Goal: Task Accomplishment & Management: Manage account settings

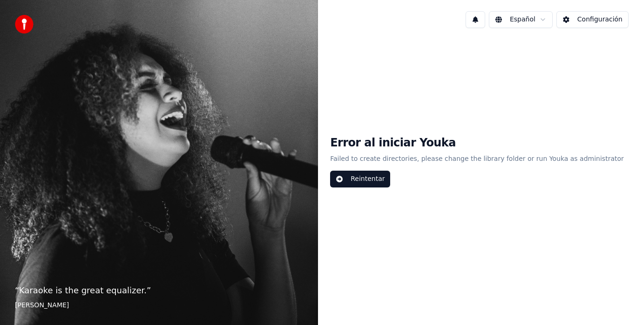
click at [383, 177] on button "Reintentar" at bounding box center [360, 179] width 60 height 17
click at [595, 17] on button "Configuración" at bounding box center [593, 19] width 72 height 17
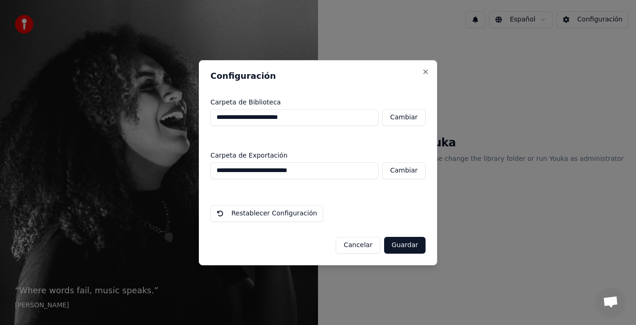
click at [396, 119] on button "Cambiar" at bounding box center [404, 117] width 43 height 17
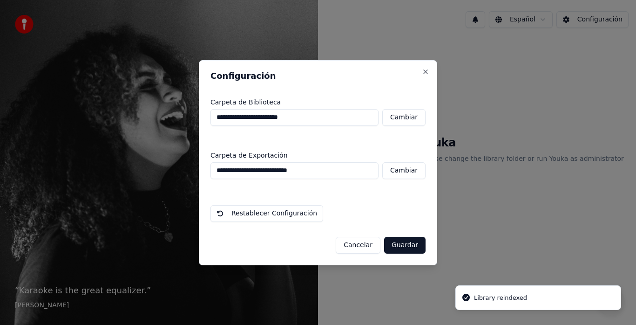
click at [291, 212] on button "Restablecer Configuración" at bounding box center [267, 213] width 113 height 17
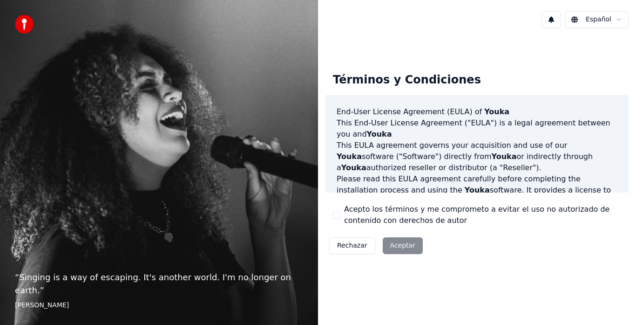
click at [334, 213] on button "Acepto los términos y me comprometo a evitar el uso no autorizado de contenido …" at bounding box center [336, 214] width 7 height 7
click at [405, 252] on button "Aceptar" at bounding box center [403, 245] width 40 height 17
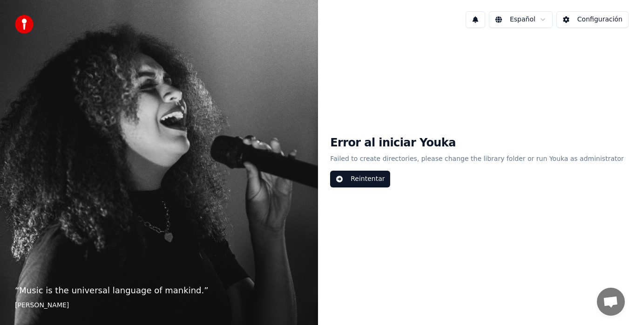
click at [382, 178] on button "Reintentar" at bounding box center [360, 179] width 60 height 17
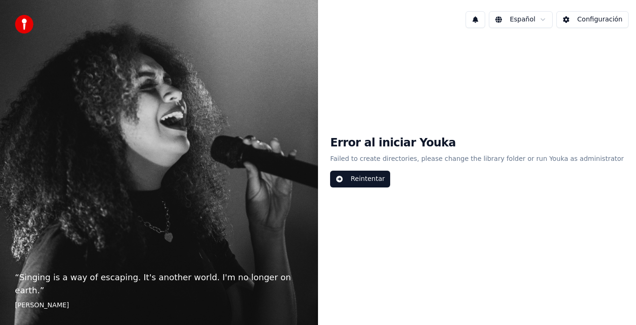
click at [600, 23] on button "Configuración" at bounding box center [593, 19] width 72 height 17
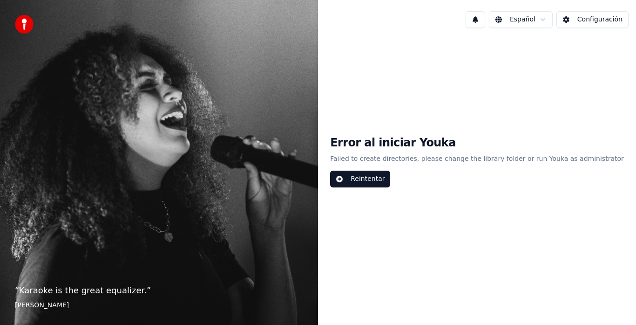
click at [383, 180] on button "Reintentar" at bounding box center [360, 179] width 60 height 17
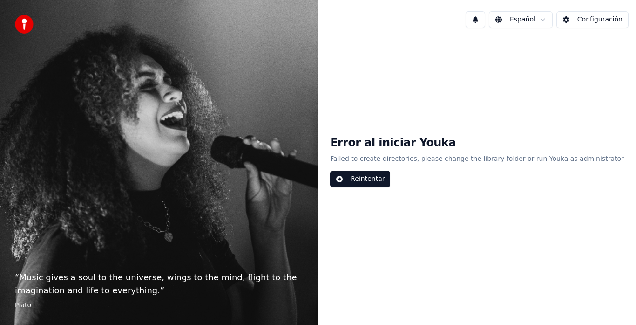
click at [590, 20] on button "Configuración" at bounding box center [593, 19] width 72 height 17
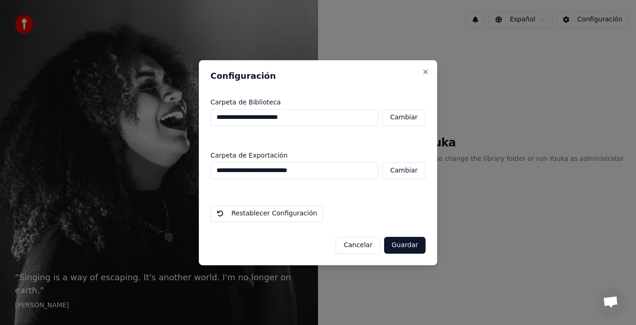
click at [404, 119] on button "Cambiar" at bounding box center [404, 117] width 43 height 17
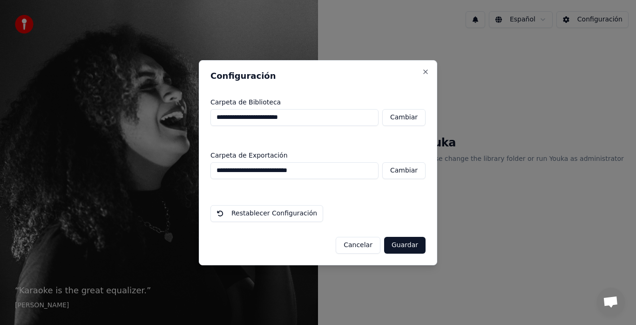
click at [355, 242] on button "Cancelar" at bounding box center [358, 245] width 45 height 17
